Goal: Information Seeking & Learning: Check status

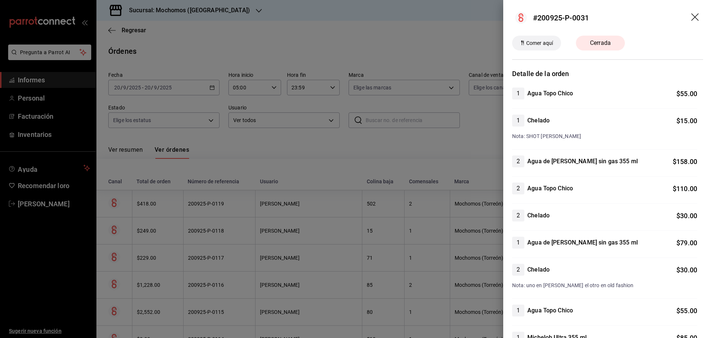
scroll to position [2313, 0]
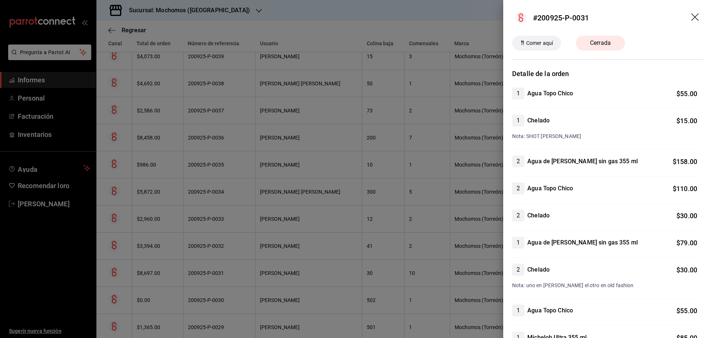
click at [692, 14] on icon "arrastrar" at bounding box center [694, 16] width 7 height 7
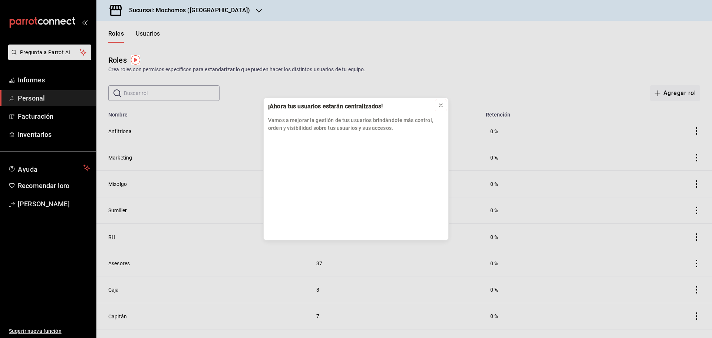
click at [444, 104] on button at bounding box center [441, 105] width 12 height 12
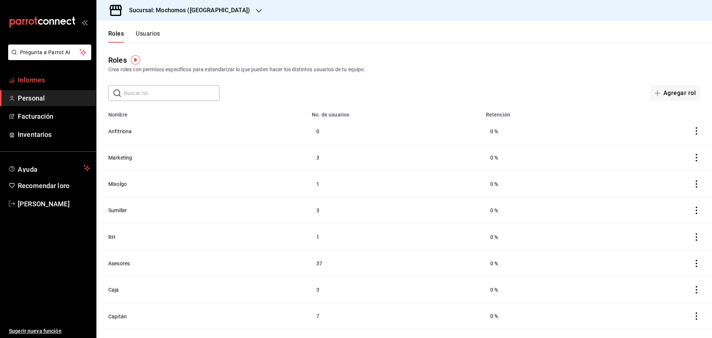
click at [44, 86] on link "Informes" at bounding box center [48, 80] width 96 height 16
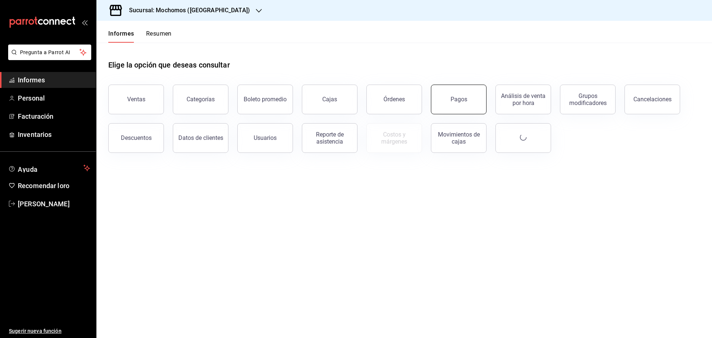
click at [452, 92] on button "Pagos" at bounding box center [459, 100] width 56 height 30
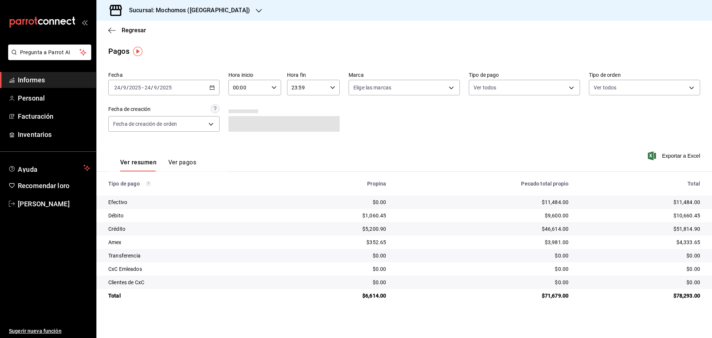
click at [267, 80] on input "00:00" at bounding box center [248, 87] width 40 height 15
click at [244, 120] on font "07" at bounding box center [242, 120] width 6 height 6
type input "07:00"
click at [451, 124] on div at bounding box center [356, 169] width 712 height 338
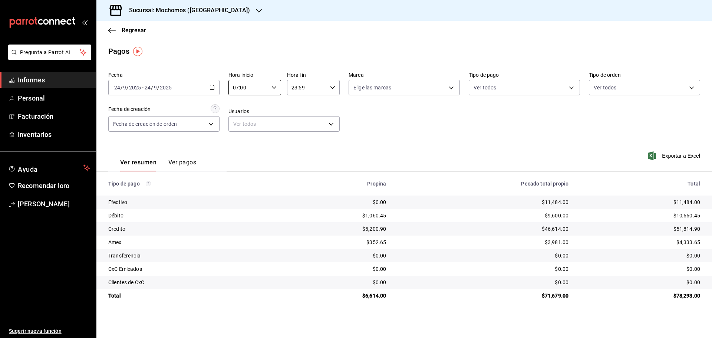
click at [400, 53] on div "Pagos" at bounding box center [404, 51] width 616 height 11
click at [674, 158] on font "Exportar a Excel" at bounding box center [681, 156] width 38 height 6
click at [138, 32] on font "Regresar" at bounding box center [134, 30] width 24 height 7
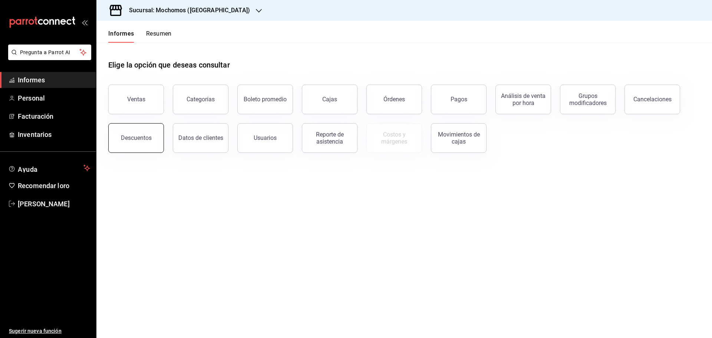
click at [144, 133] on button "Descuentos" at bounding box center [136, 138] width 56 height 30
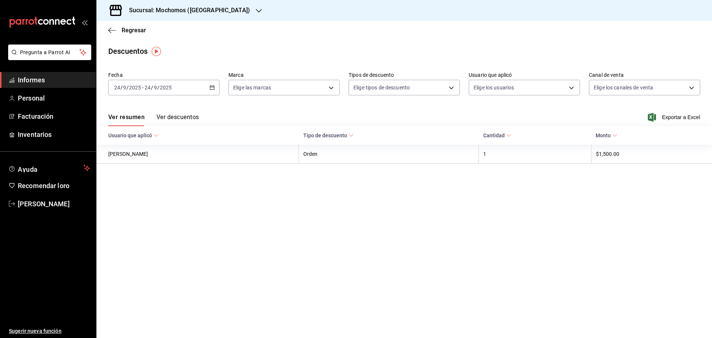
click at [203, 119] on div "Ver resumen Ver descuentos Exportar a Excel" at bounding box center [404, 115] width 616 height 22
click at [199, 119] on font "Ver descuentos" at bounding box center [177, 116] width 42 height 7
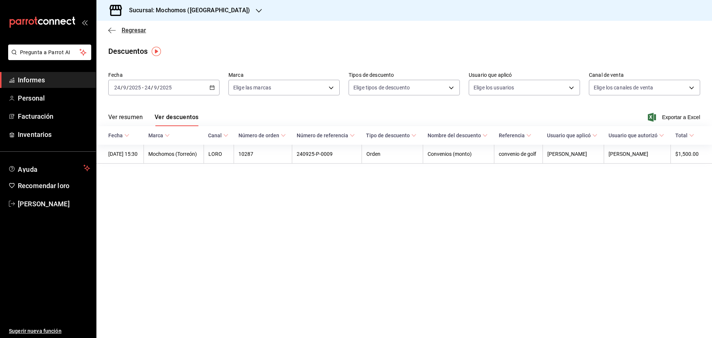
click at [135, 28] on font "Regresar" at bounding box center [134, 30] width 24 height 7
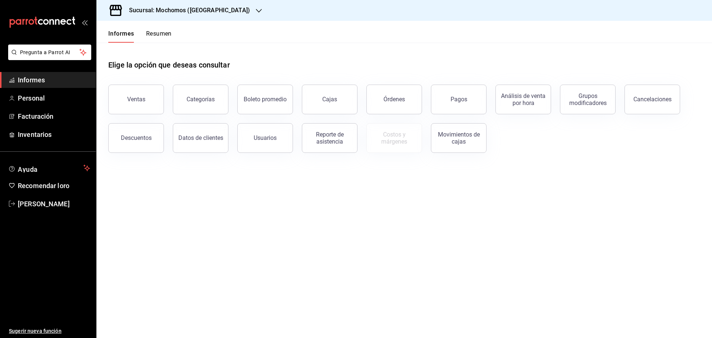
click at [162, 32] on font "Resumen" at bounding box center [159, 33] width 26 height 7
